Goal: Task Accomplishment & Management: Use online tool/utility

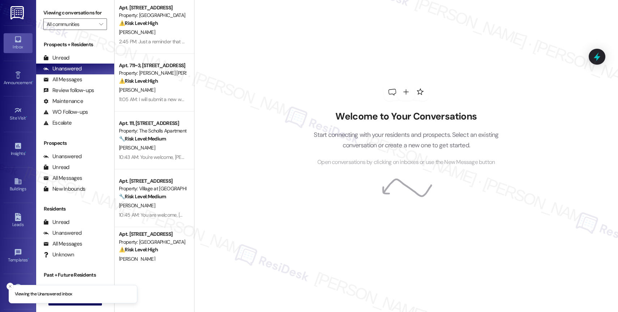
scroll to position [260, 0]
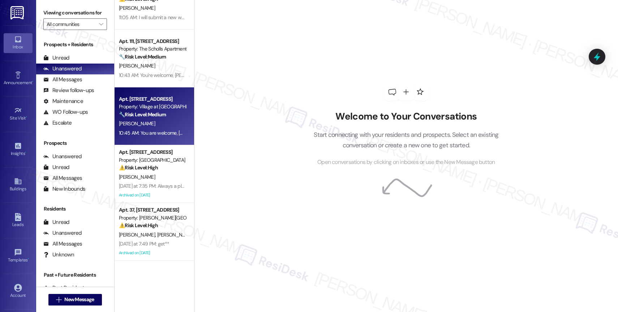
click at [145, 125] on div "[PERSON_NAME]" at bounding box center [152, 123] width 68 height 9
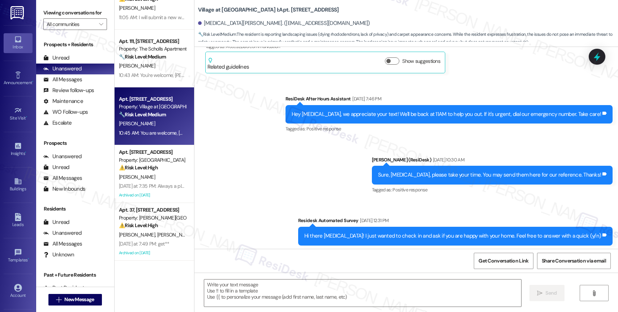
type textarea "Fetching suggested responses. Please feel free to read through the conversation…"
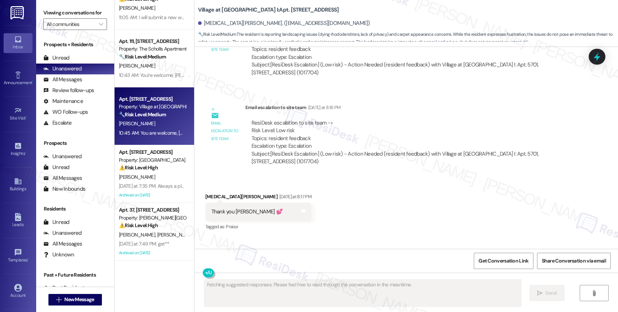
scroll to position [2972, 0]
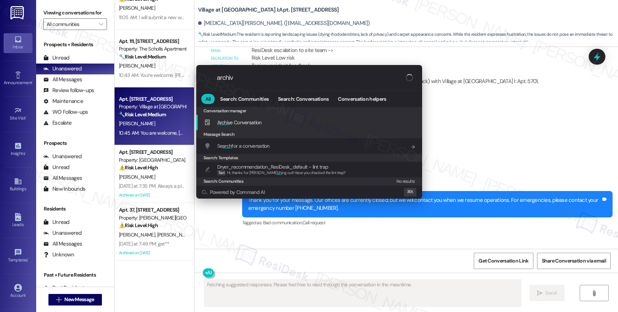
type input "archive"
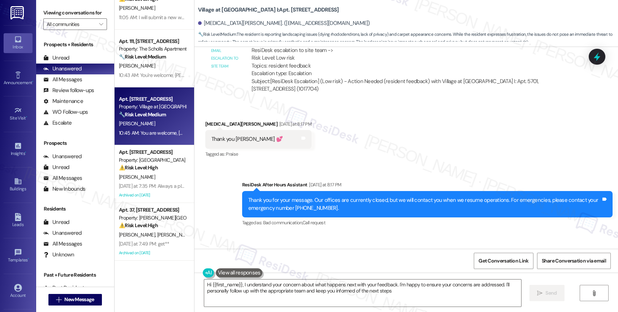
type textarea "Hi {{first_name}}, I understand your concern about what happens next with your …"
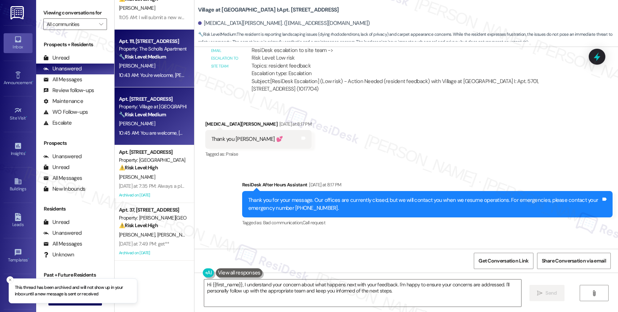
click at [156, 62] on div "[PERSON_NAME]" at bounding box center [152, 65] width 68 height 9
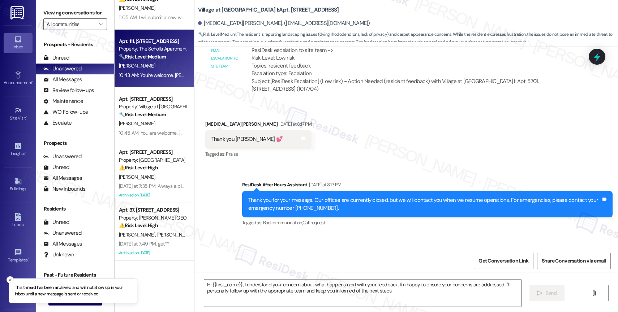
type textarea "Fetching suggested responses. Please feel free to read through the conversation…"
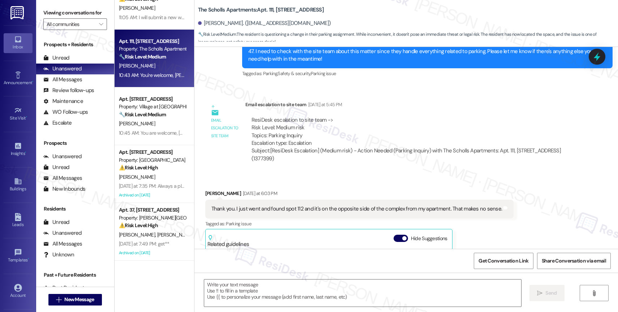
type textarea "Fetching suggested responses. Please feel free to read through the conversation…"
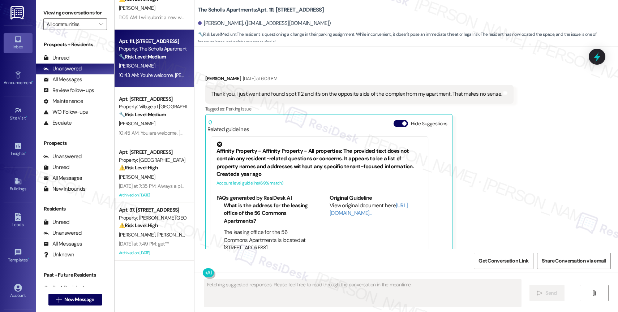
scroll to position [1600, 0]
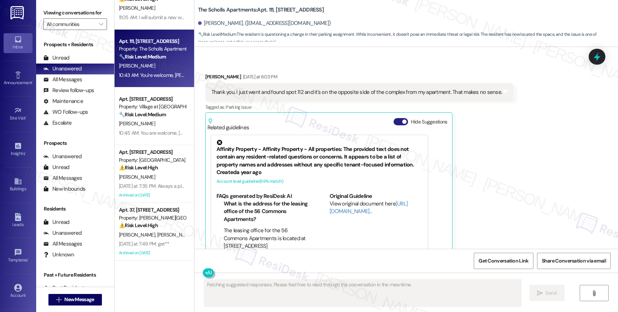
click at [394, 118] on button "Hide Suggestions" at bounding box center [401, 121] width 14 height 7
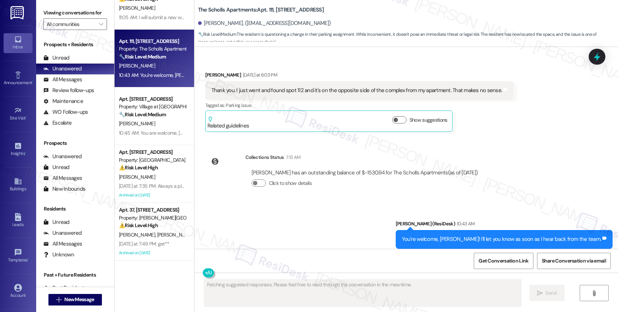
scroll to position [1602, 0]
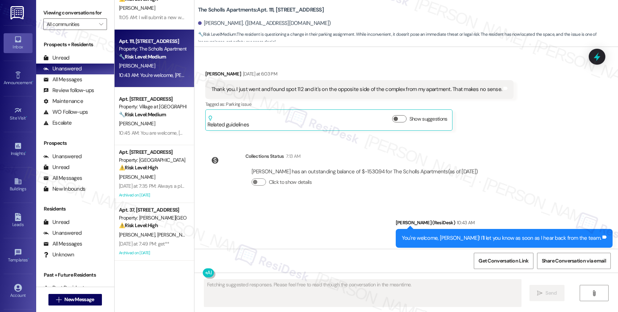
click at [280, 203] on div "Sent via SMS [PERSON_NAME] (ResiDesk) 10:43 AM You're welcome, [PERSON_NAME]! I…" at bounding box center [407, 233] width 424 height 61
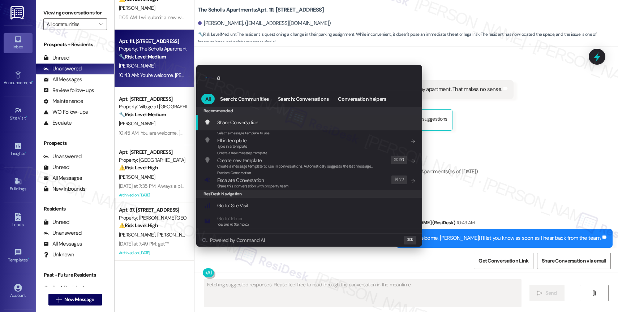
type input "as"
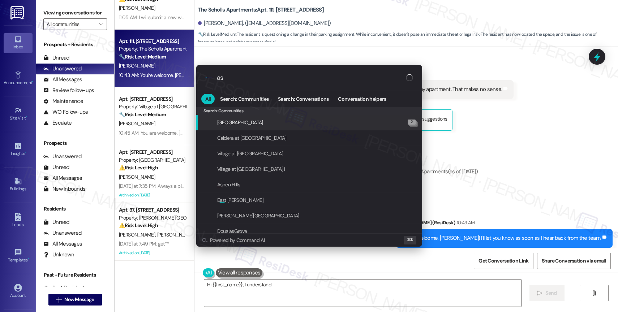
type textarea "Hi {{first_name}}, I understand your"
type input "asr"
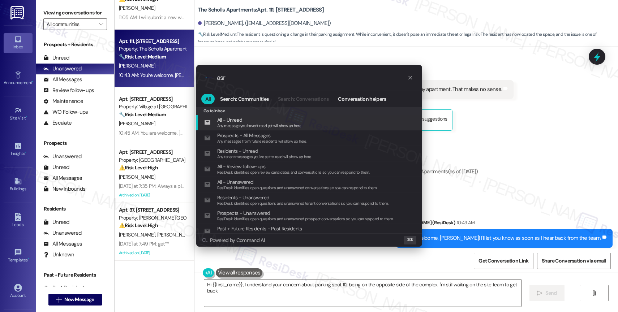
type textarea "Hi {{first_name}}, I understand your concern about parking spot 112 being on th…"
type input "as"
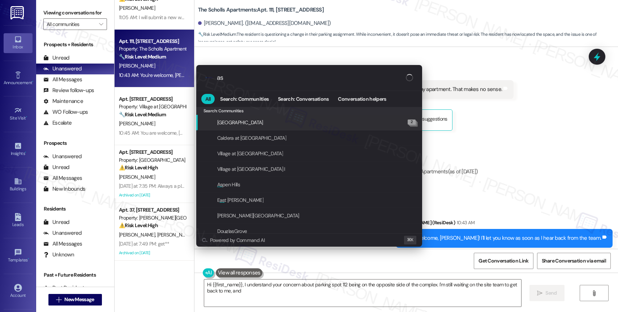
type textarea "Hi {{first_name}}, I understand your concern about parking spot 112 being on th…"
type input "a"
type textarea "Hi {{first_name}}, I understand your concern about parking spot 112 being on th…"
type input "ar"
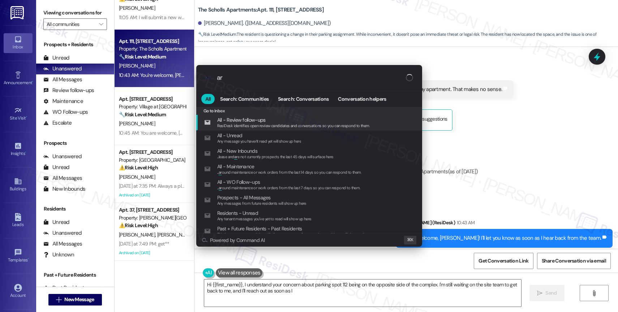
type textarea "Hi {{first_name}}, I understand your concern about parking spot 112 being on th…"
type input "arc"
type textarea "Hi {{first_name}}, I understand your concern about parking spot 112 being on th…"
type input "arch"
type textarea "Hi {{first_name}}, I understand your concern about parking spot 112 being on th…"
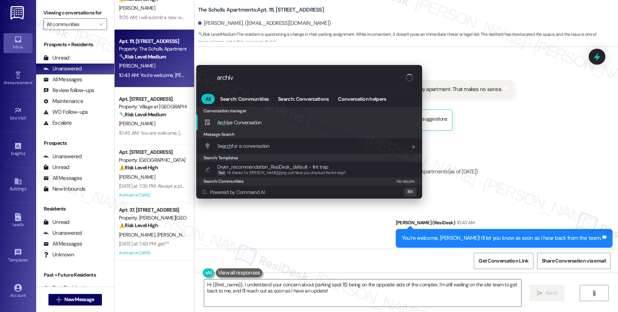
type input "archive"
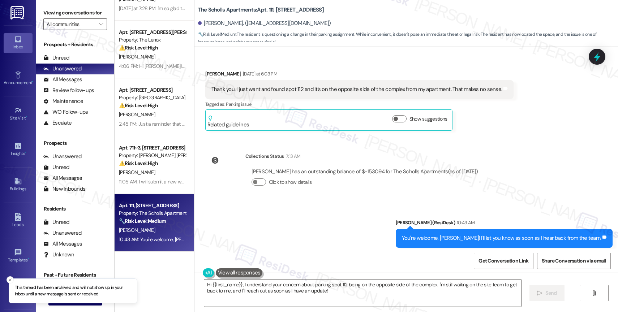
scroll to position [0, 0]
